Goal: Task Accomplishment & Management: Manage account settings

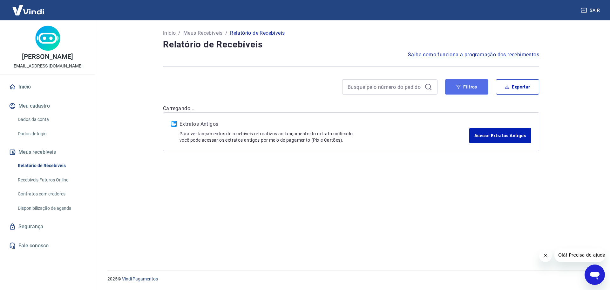
click at [470, 87] on button "Filtros" at bounding box center [466, 86] width 43 height 15
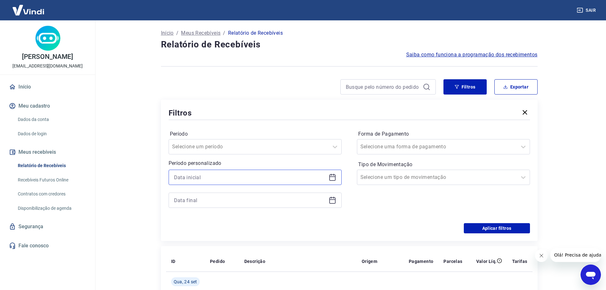
click at [205, 176] on input at bounding box center [250, 177] width 152 height 10
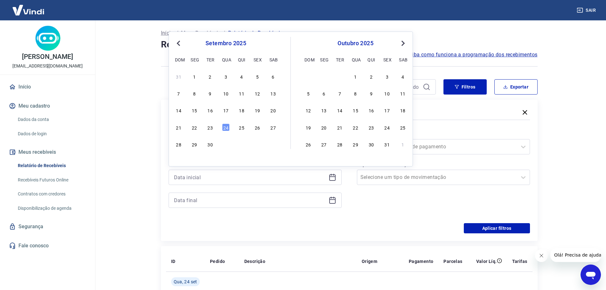
click at [214, 110] on div "16" at bounding box center [210, 110] width 8 height 8
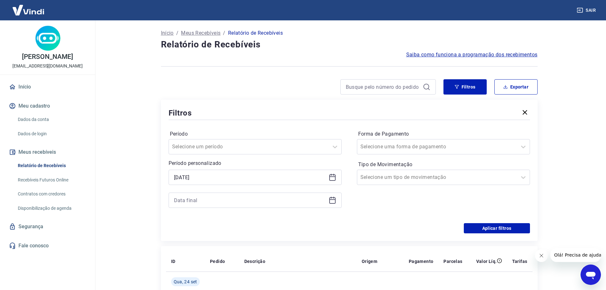
type input "[DATE]"
click at [310, 198] on input at bounding box center [250, 200] width 152 height 10
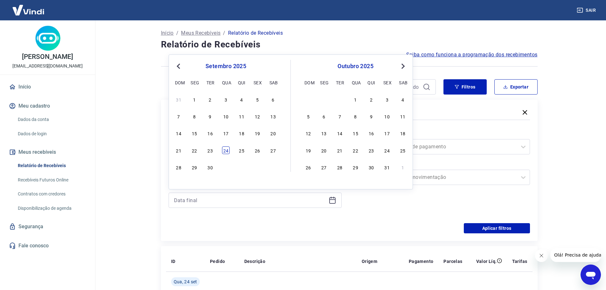
click at [224, 152] on div "24" at bounding box center [226, 150] width 8 height 8
type input "[DATE]"
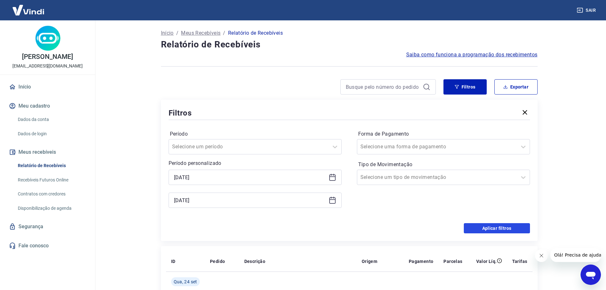
click at [507, 231] on button "Aplicar filtros" at bounding box center [497, 228] width 66 height 10
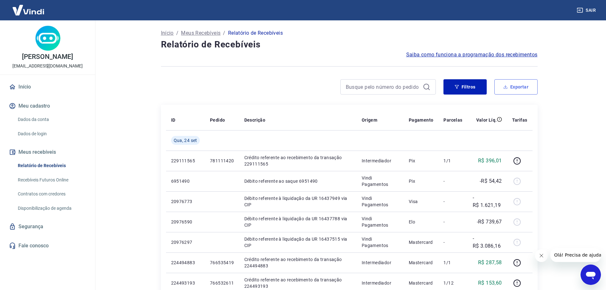
click at [522, 90] on button "Exportar" at bounding box center [515, 86] width 43 height 15
type input "[DATE]"
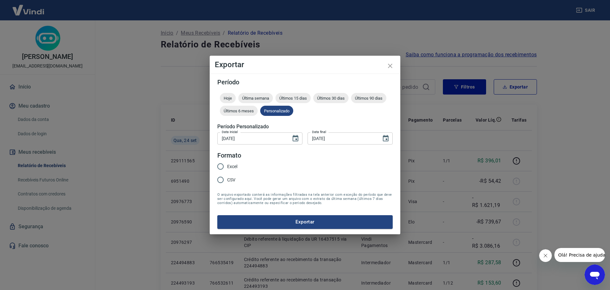
click at [221, 167] on input "Excel" at bounding box center [220, 166] width 13 height 13
radio input "true"
click at [278, 222] on button "Exportar" at bounding box center [305, 221] width 176 height 13
